Goal: Task Accomplishment & Management: Complete application form

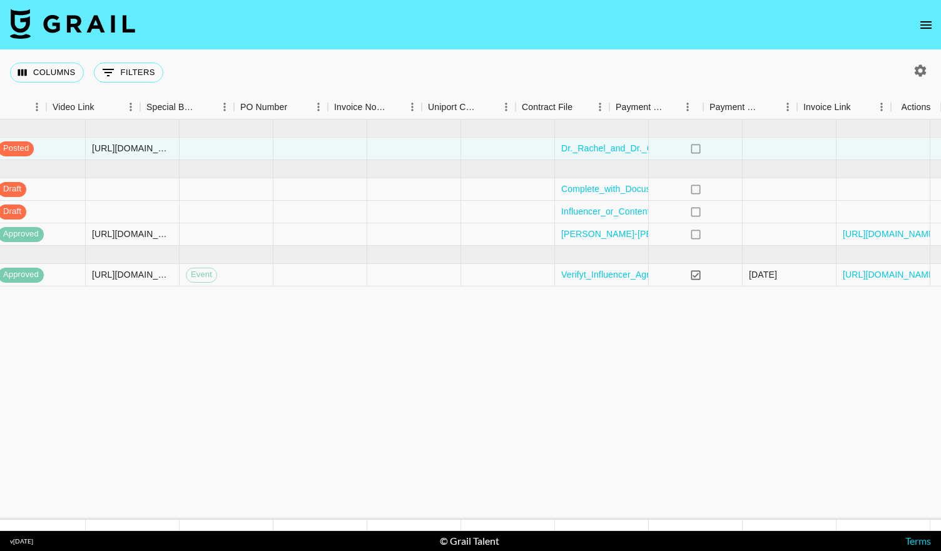
scroll to position [0, 1136]
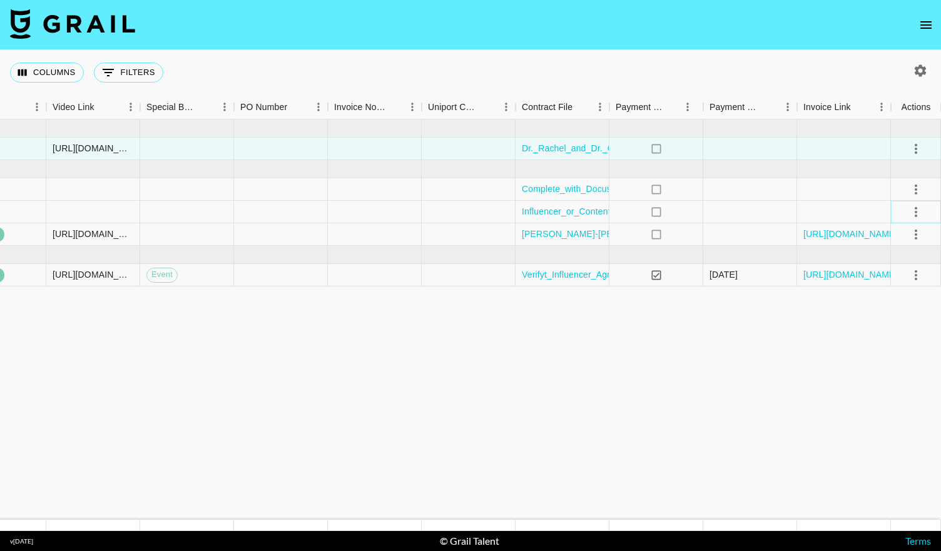
click at [907, 215] on button "select merge strategy" at bounding box center [915, 211] width 21 height 21
click at [883, 330] on div "Approve" at bounding box center [888, 328] width 38 height 15
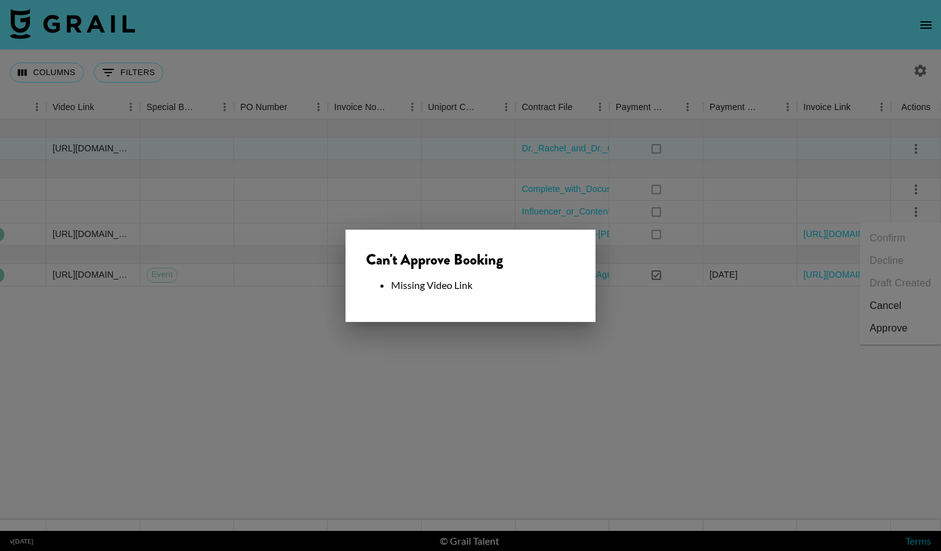
click at [544, 142] on div at bounding box center [470, 275] width 941 height 551
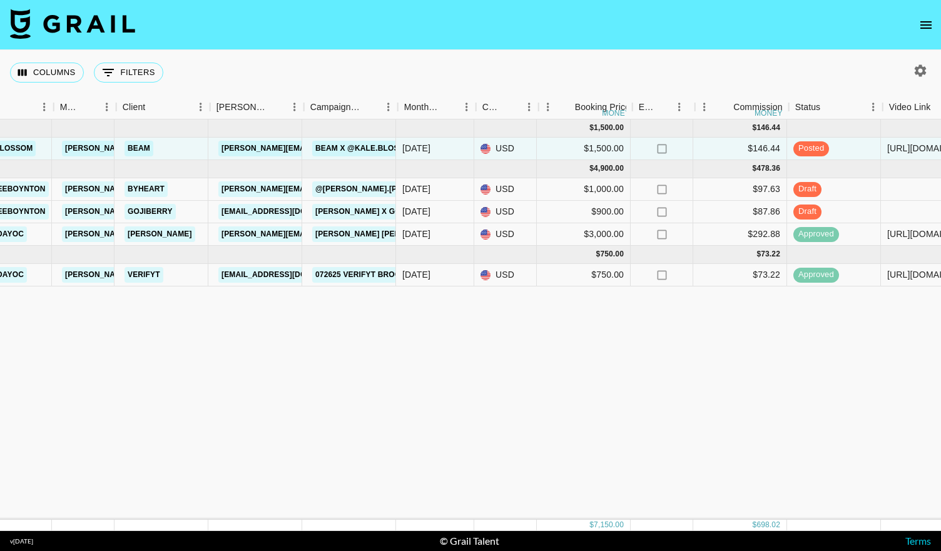
scroll to position [0, 300]
click at [908, 215] on div at bounding box center [930, 212] width 94 height 23
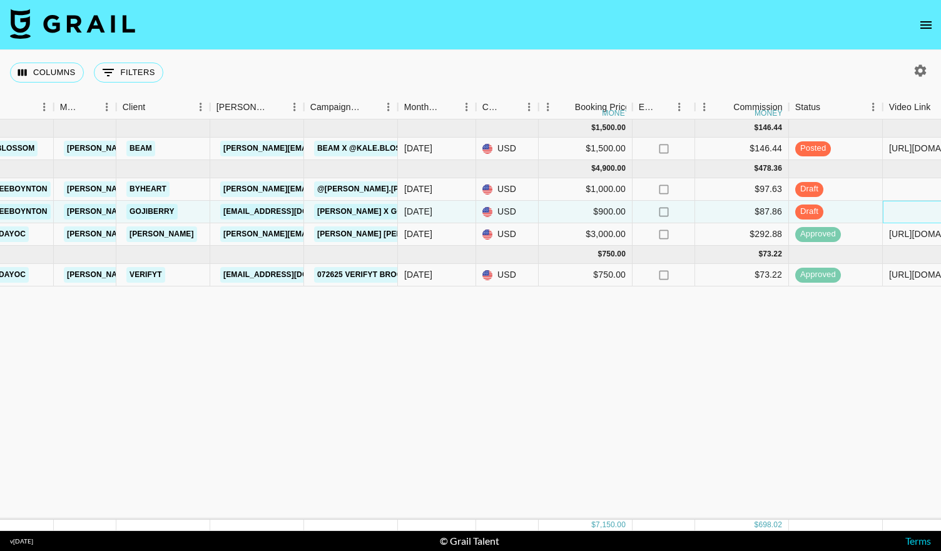
click at [903, 213] on div at bounding box center [930, 212] width 94 height 23
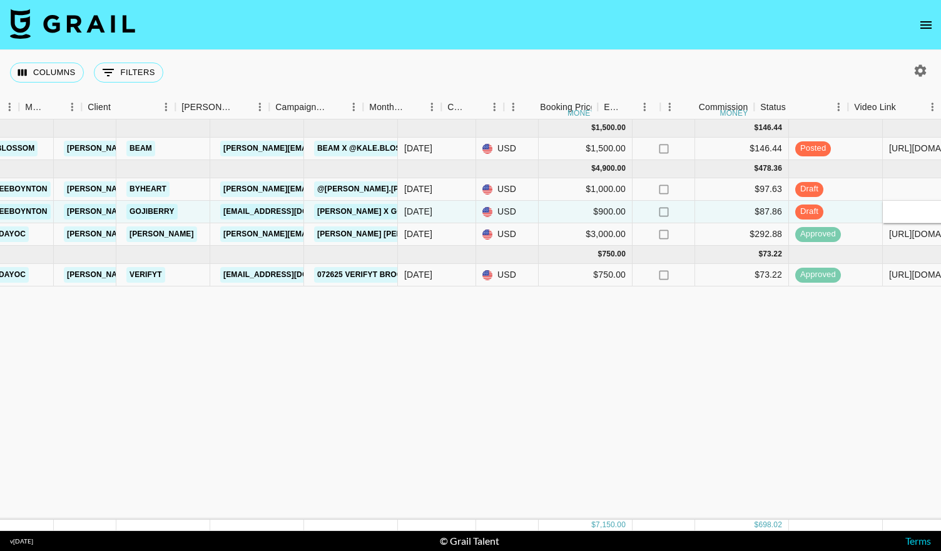
scroll to position [0, 334]
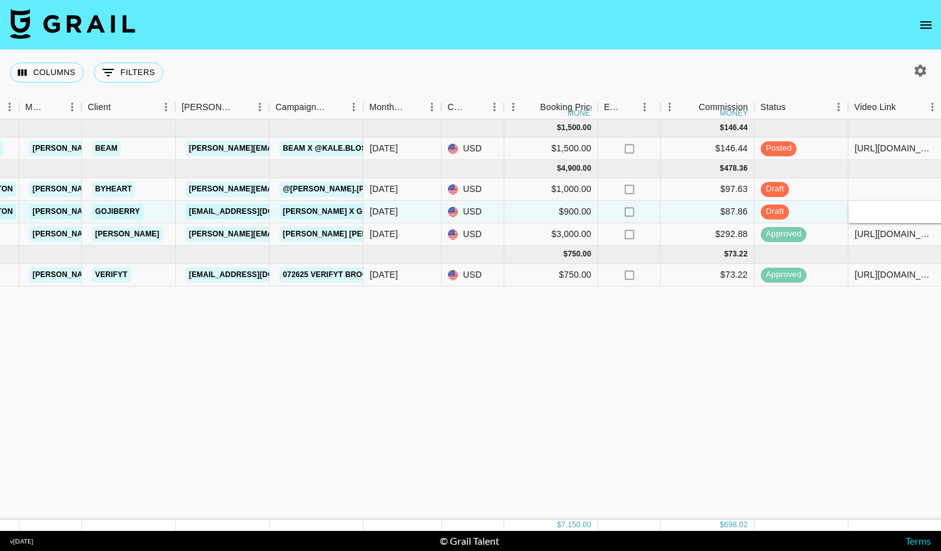
type input "[URL][DOMAIN_NAME]"
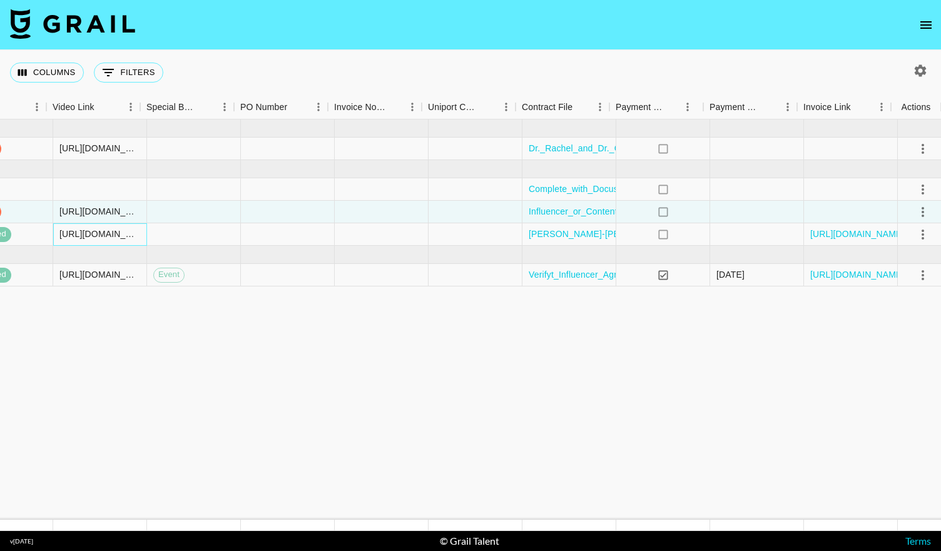
scroll to position [0, 1136]
click at [916, 212] on icon "select merge strategy" at bounding box center [915, 212] width 15 height 15
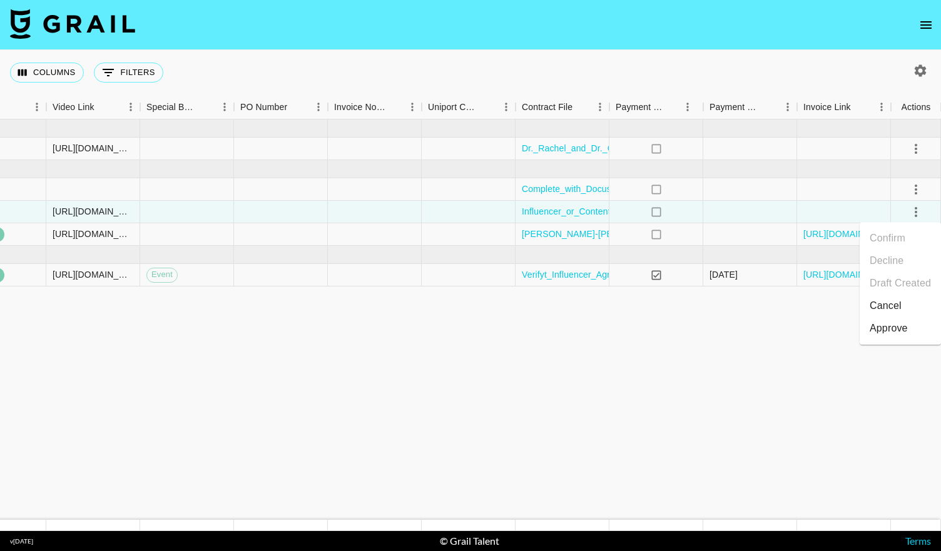
click at [896, 329] on div "Approve" at bounding box center [888, 328] width 38 height 15
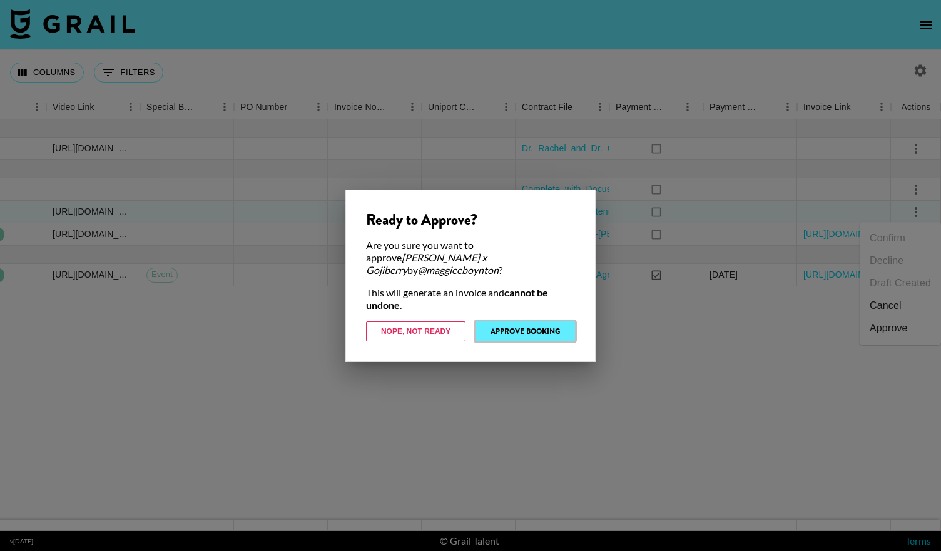
click at [515, 323] on button "Approve Booking" at bounding box center [524, 332] width 99 height 20
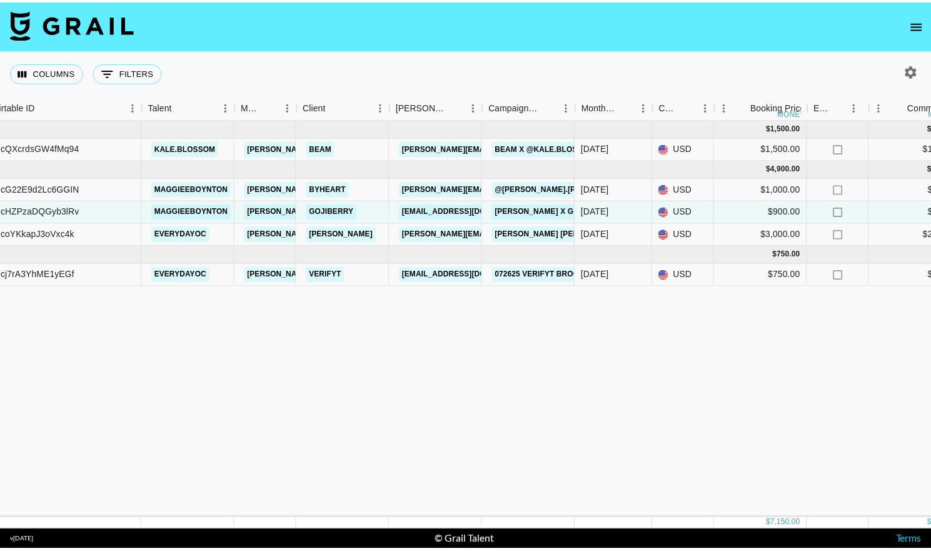
scroll to position [0, 118]
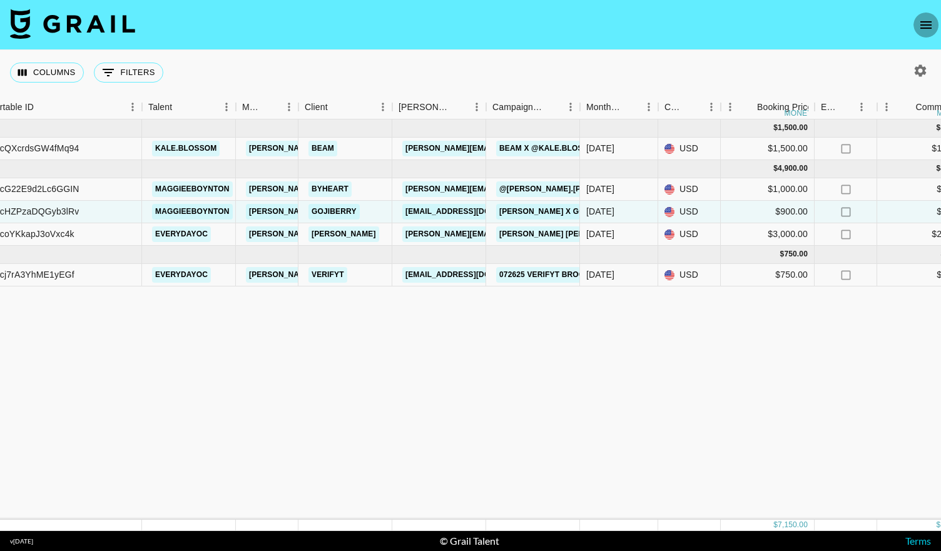
click at [927, 22] on icon "open drawer" at bounding box center [925, 25] width 11 height 8
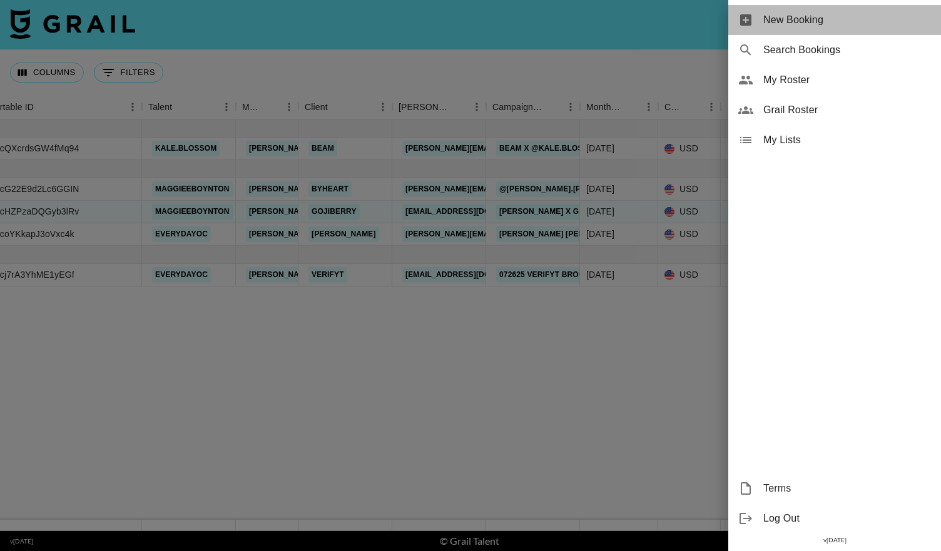
click at [776, 17] on span "New Booking" at bounding box center [847, 20] width 168 height 15
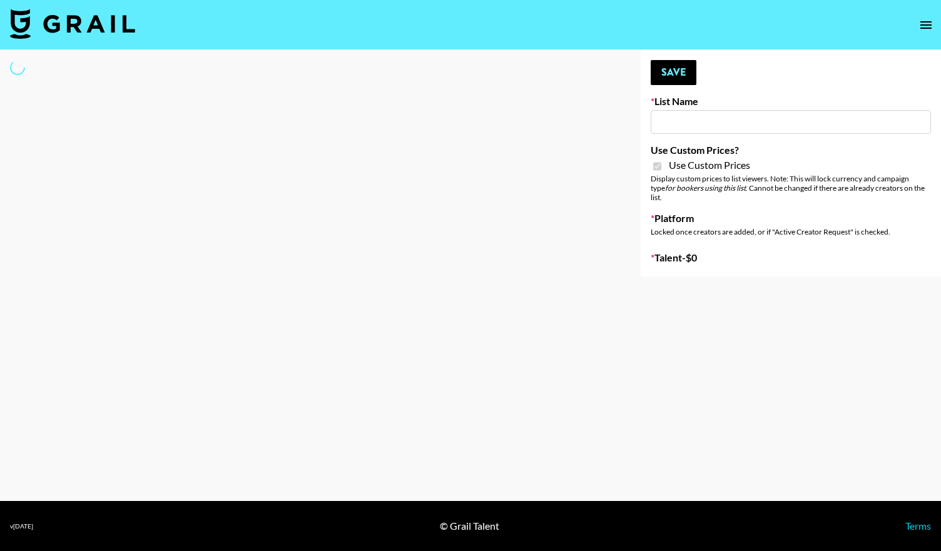
type input "Gensmo (IG)"
checkbox input "true"
select select "Brand"
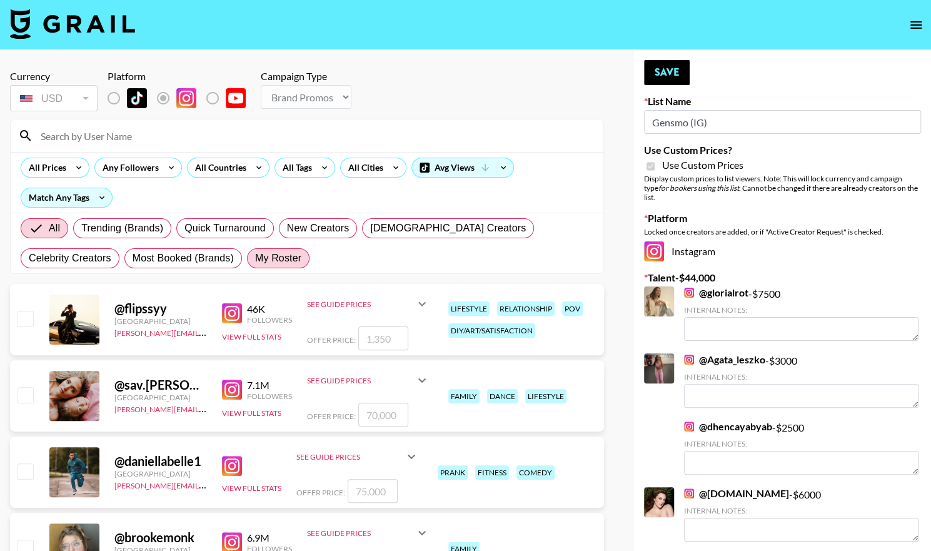
click at [247, 267] on label "My Roster" at bounding box center [278, 258] width 63 height 20
click at [255, 258] on input "My Roster" at bounding box center [255, 258] width 0 height 0
radio input "true"
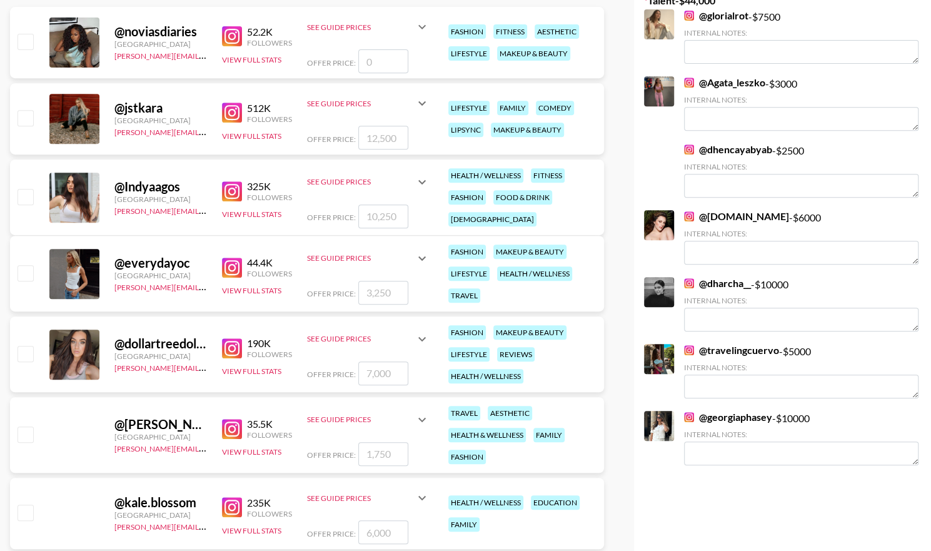
scroll to position [295, 0]
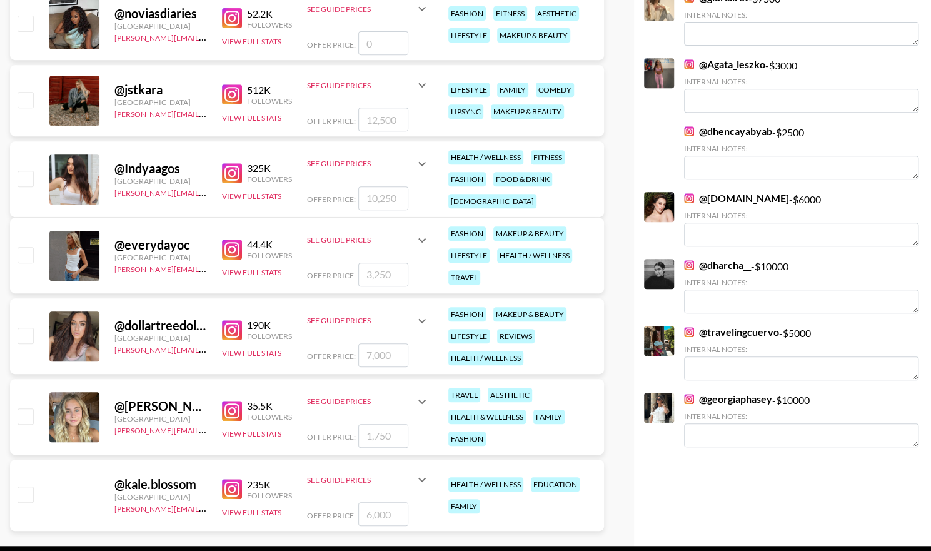
click at [25, 338] on input "checkbox" at bounding box center [25, 335] width 15 height 15
checkbox input "true"
click at [389, 351] on input "7000" at bounding box center [383, 355] width 50 height 24
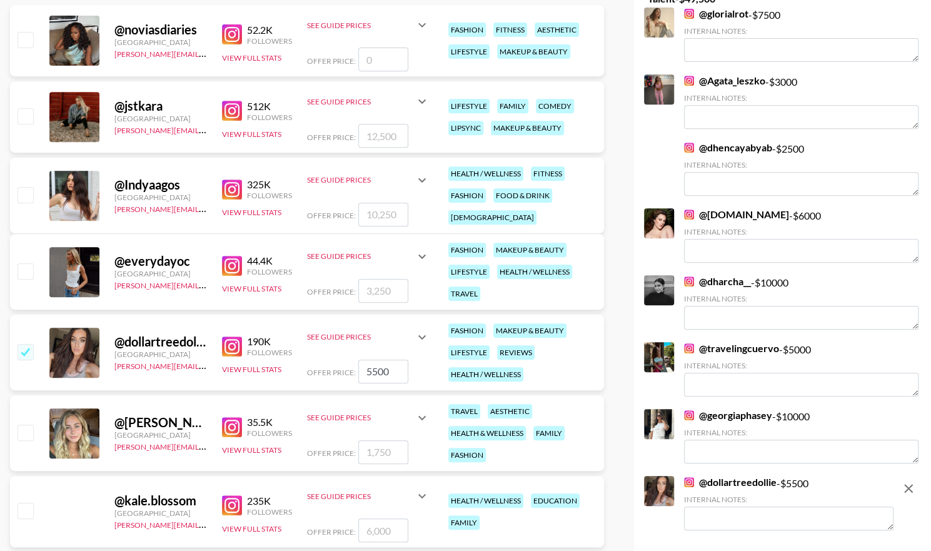
scroll to position [280, 0]
type input "5500"
click at [20, 113] on input "checkbox" at bounding box center [25, 115] width 15 height 15
checkbox input "true"
type input "12500"
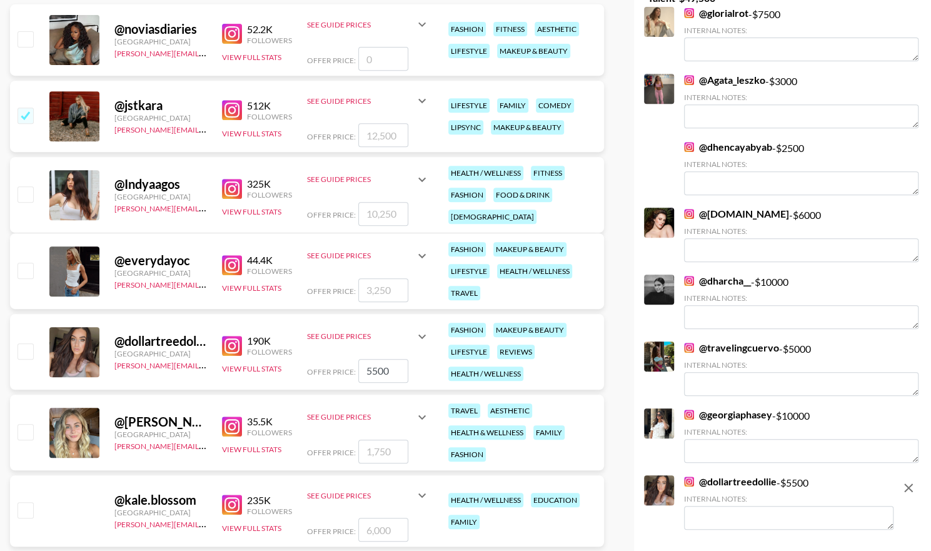
checkbox input "false"
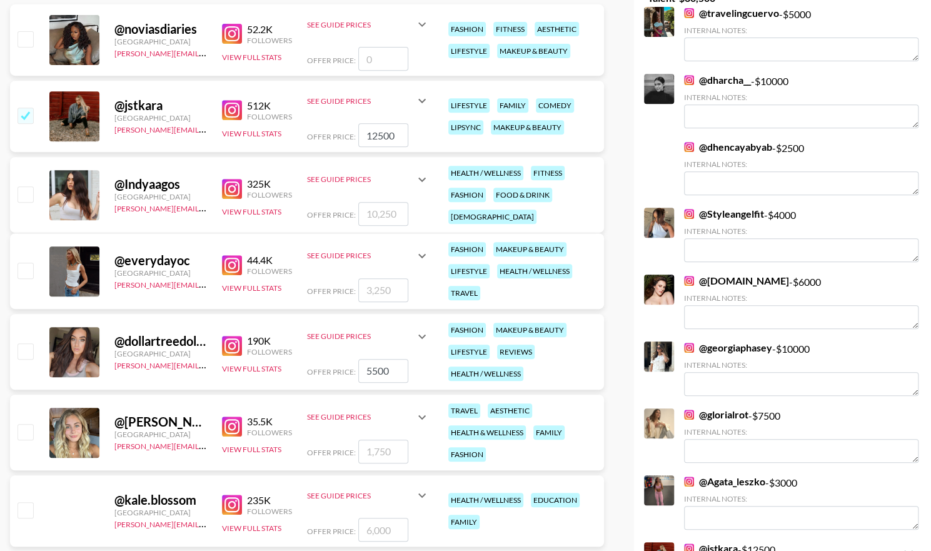
click at [405, 134] on input "12500" at bounding box center [383, 135] width 50 height 24
type input "9500"
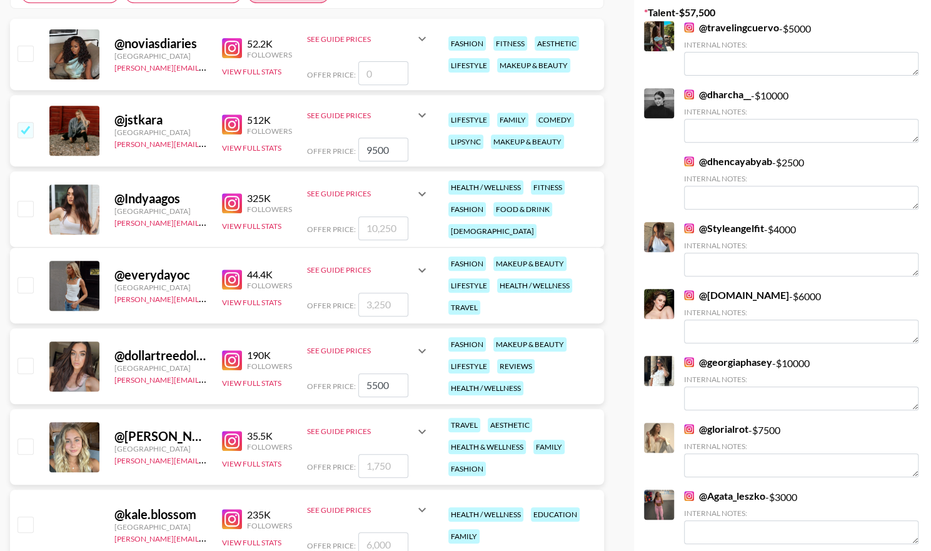
scroll to position [263, 0]
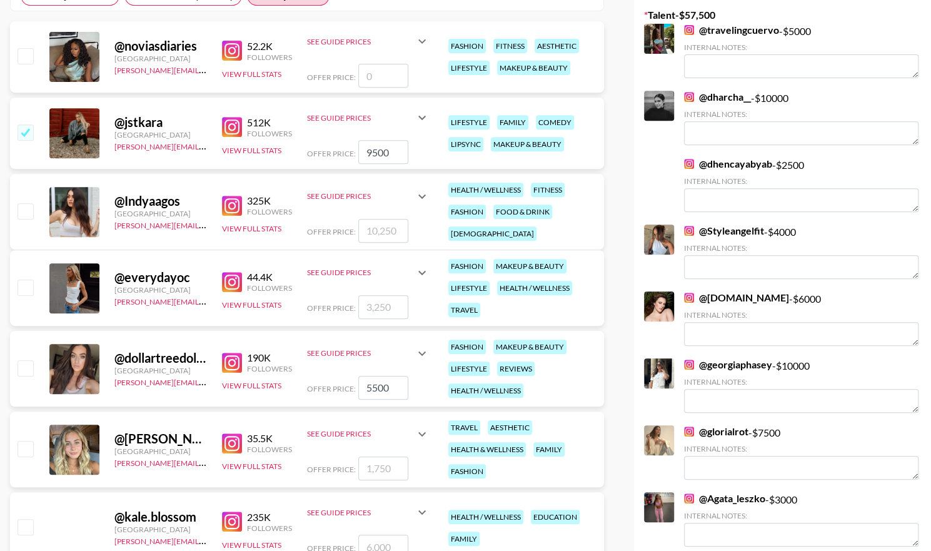
click at [26, 210] on input "checkbox" at bounding box center [25, 210] width 15 height 15
checkbox input "true"
click at [397, 224] on input "10250" at bounding box center [383, 231] width 50 height 24
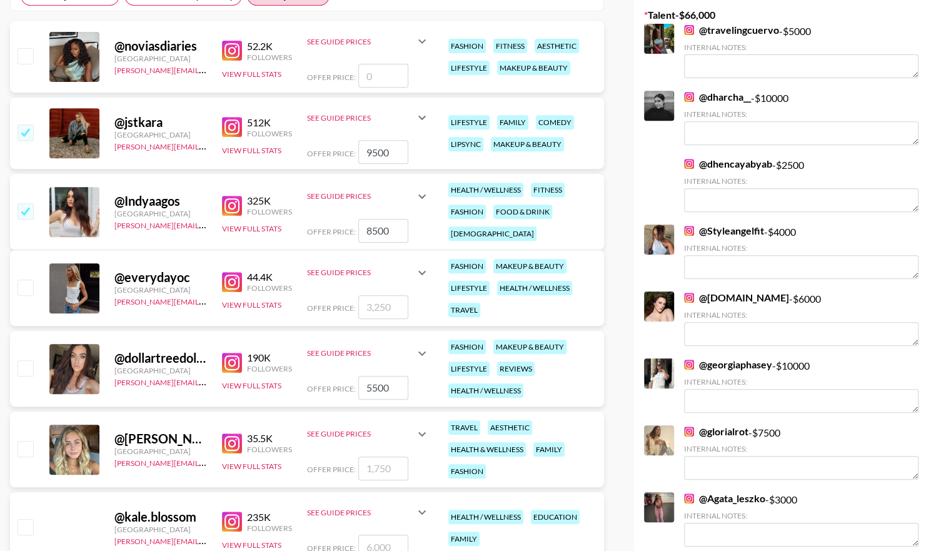
type input "8500"
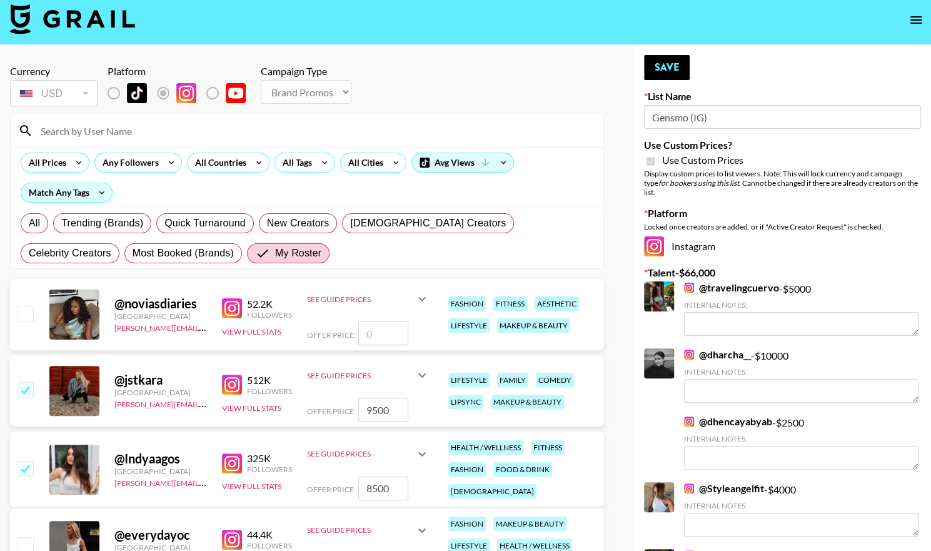
scroll to position [0, 0]
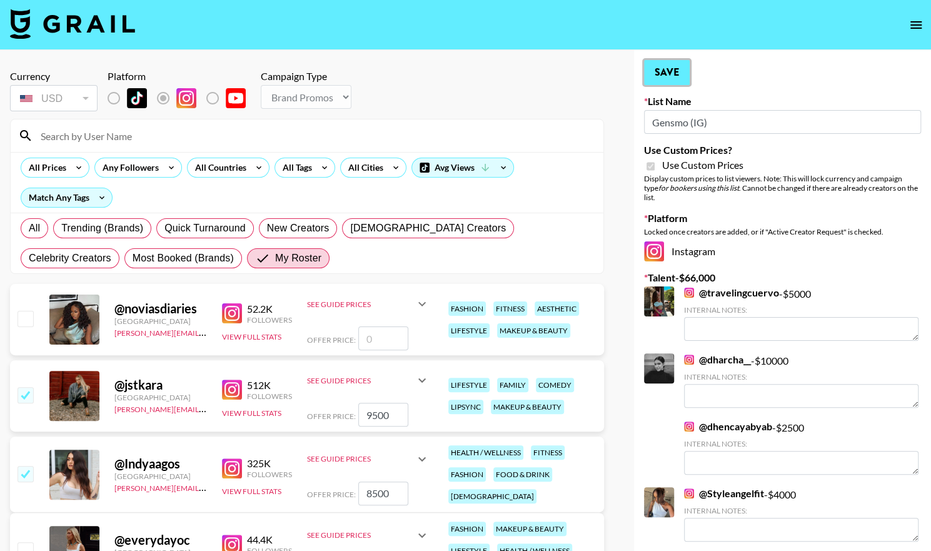
click at [661, 69] on button "Save" at bounding box center [667, 72] width 46 height 25
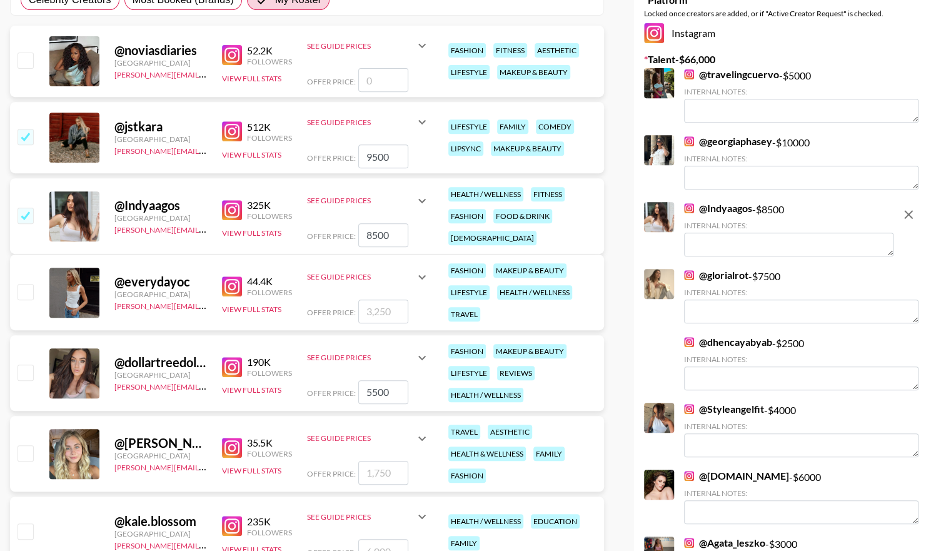
scroll to position [255, 0]
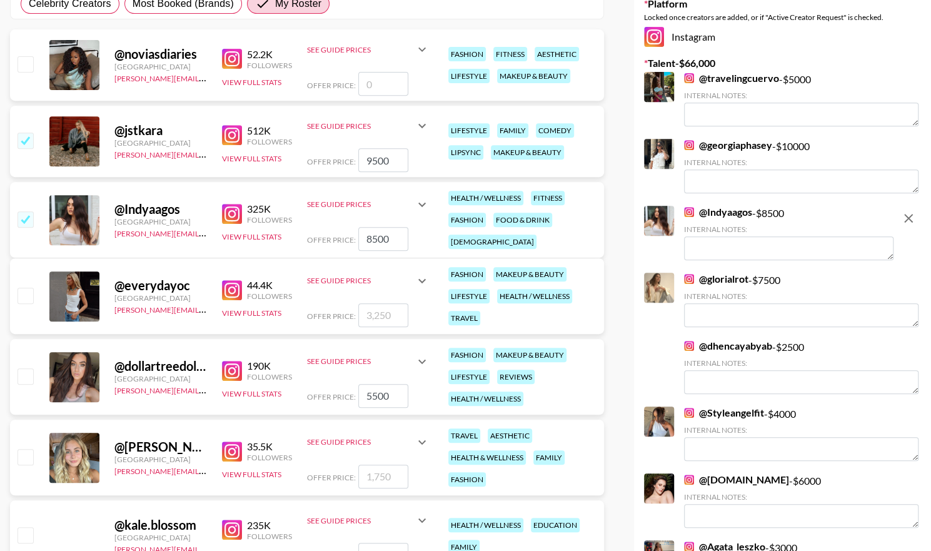
click at [28, 381] on input "checkbox" at bounding box center [25, 375] width 15 height 15
checkbox input "true"
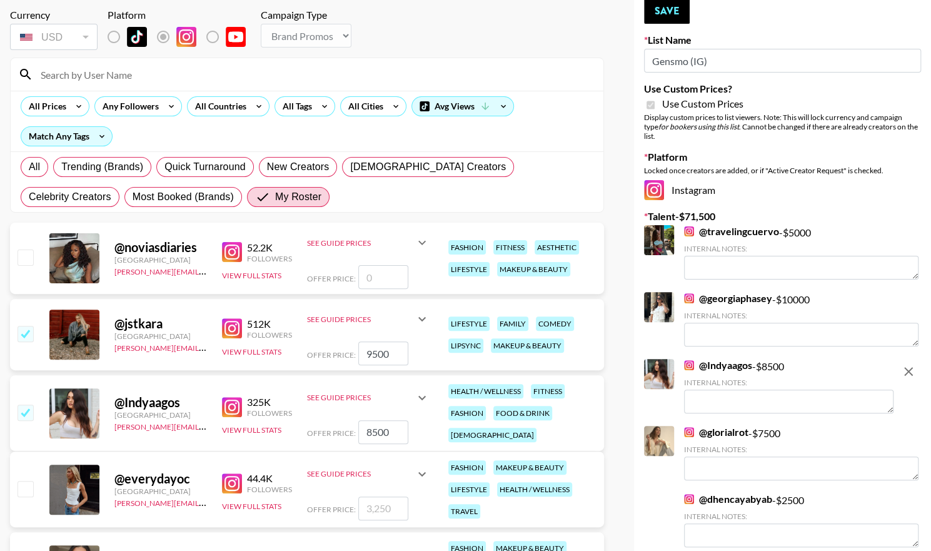
scroll to position [60, 0]
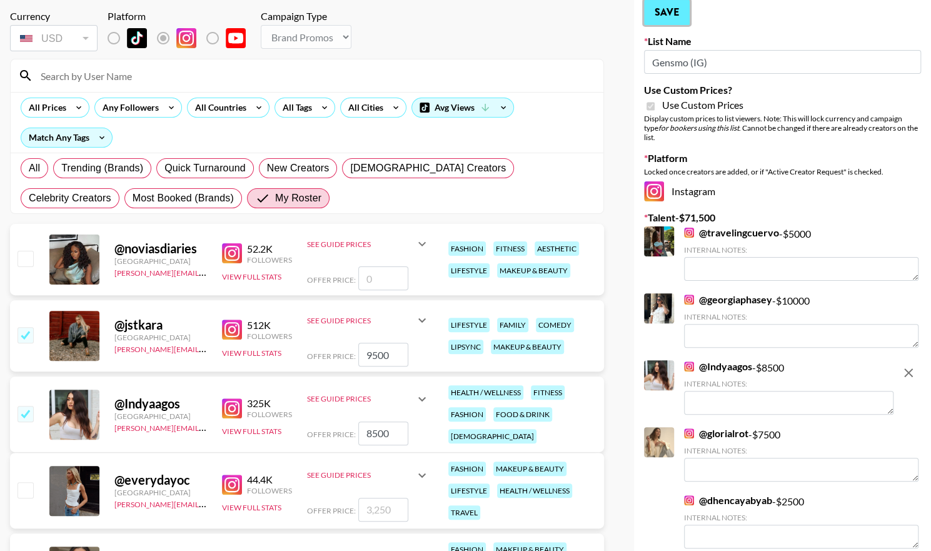
click at [669, 14] on button "Save" at bounding box center [667, 12] width 46 height 25
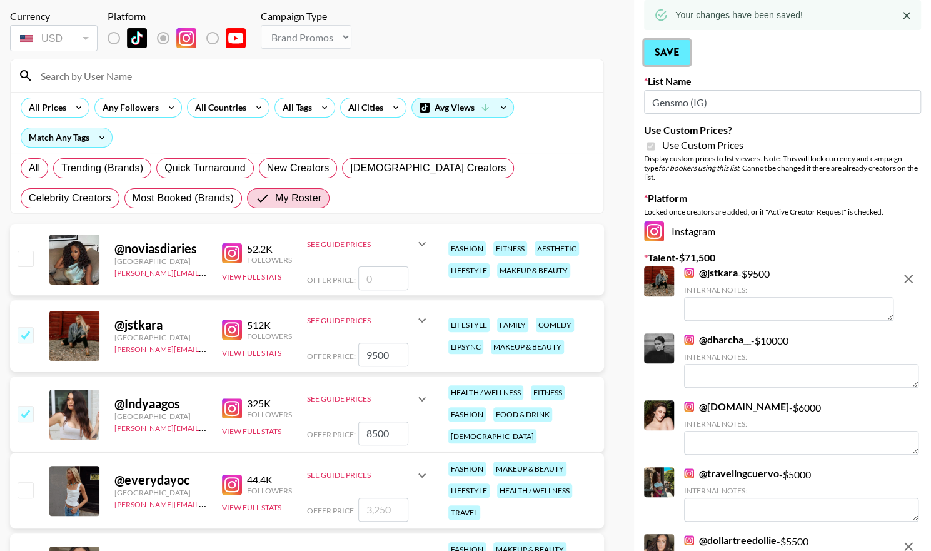
scroll to position [0, 0]
